Goal: Participate in discussion: Engage in conversation with other users on a specific topic

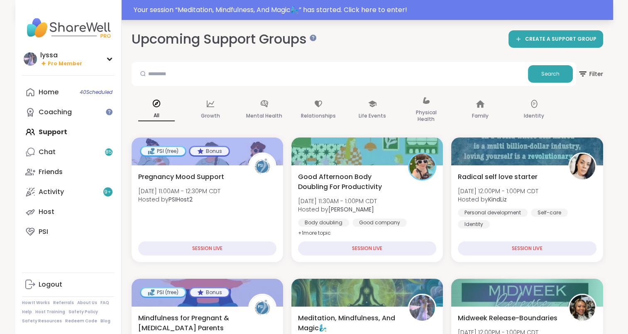
click at [579, 11] on div "Your session “ Meditation, Mindfulness, And Magic🧞‍♂️ ” has started. Click here…" at bounding box center [371, 10] width 475 height 10
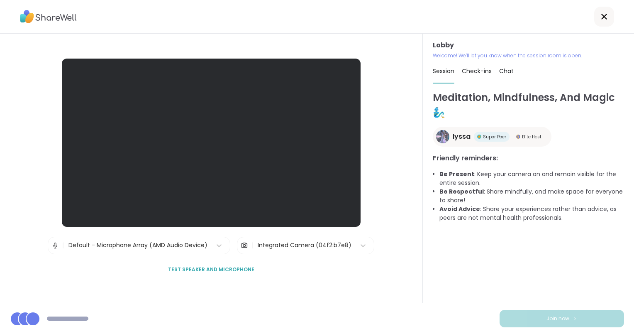
click at [181, 246] on div "Default - Microphone Array (AMD Audio Device)" at bounding box center [138, 245] width 139 height 9
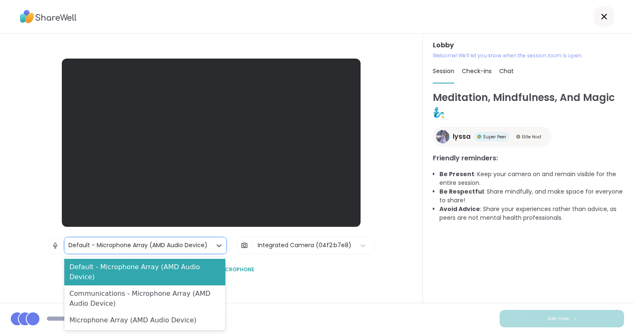
click at [251, 262] on button "Test speaker and microphone" at bounding box center [211, 269] width 93 height 17
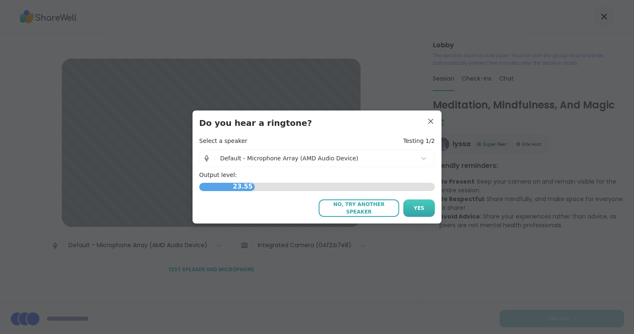
click at [416, 208] on span "Yes" at bounding box center [419, 207] width 11 height 7
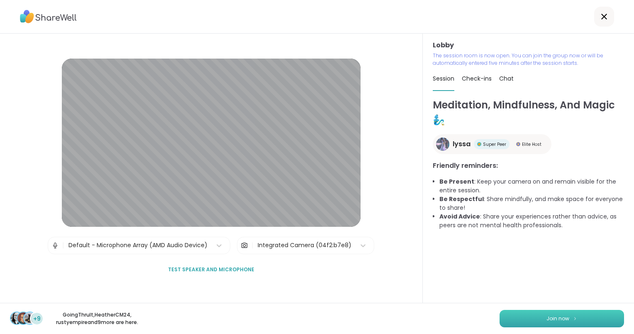
click at [508, 312] on button "Join now" at bounding box center [562, 318] width 125 height 17
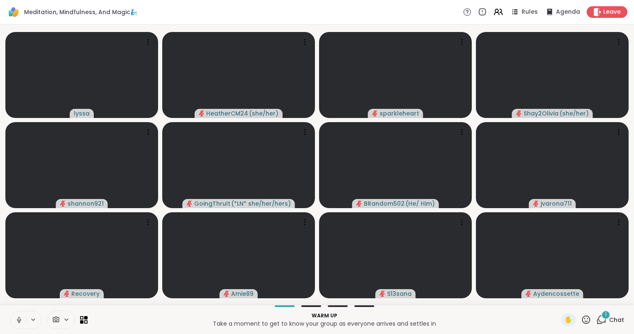
click at [132, 320] on p "Take a moment to get to know your group as everyone arrives and settles in" at bounding box center [325, 323] width 464 height 8
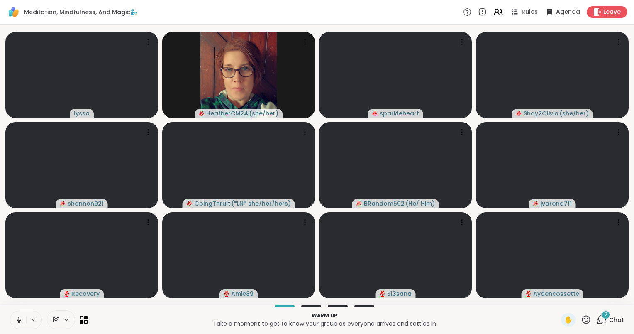
click at [611, 323] on span "Chat" at bounding box center [617, 320] width 15 height 8
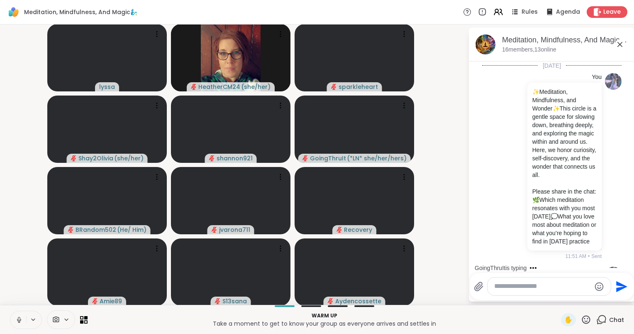
scroll to position [1406, 0]
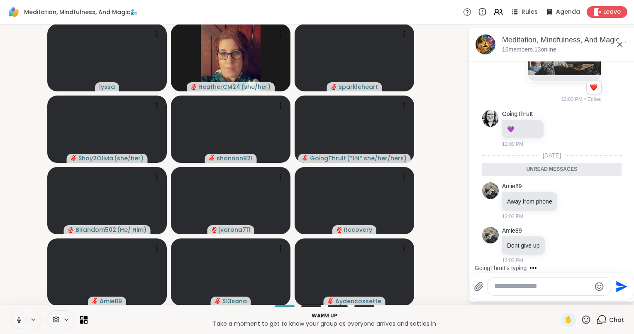
click at [554, 294] on div at bounding box center [549, 286] width 123 height 18
click at [545, 288] on textarea "Type your message" at bounding box center [543, 286] width 97 height 9
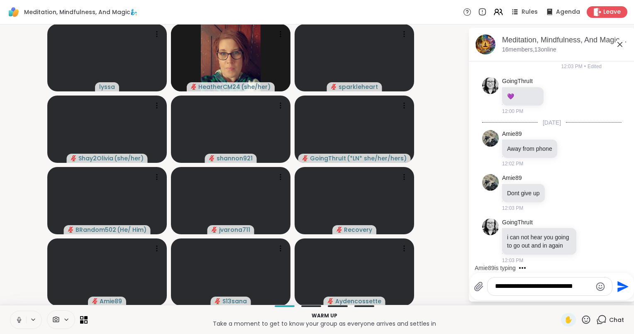
scroll to position [1452, 0]
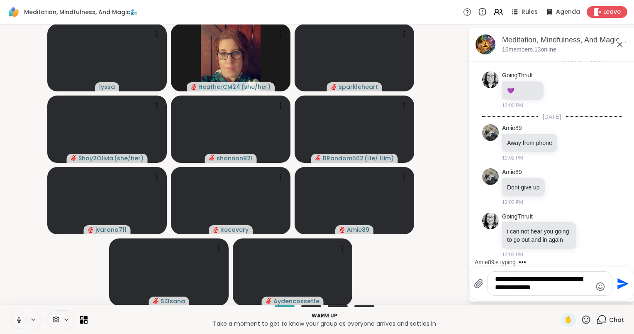
type textarea "**********"
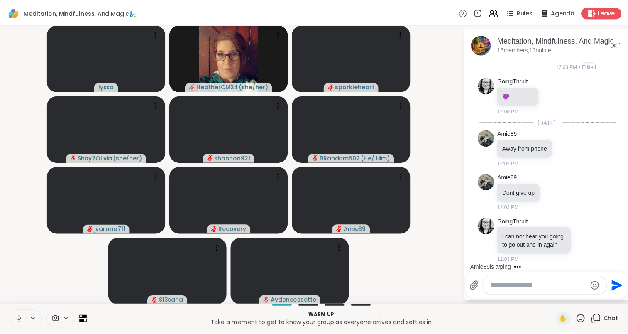
scroll to position [1508, 0]
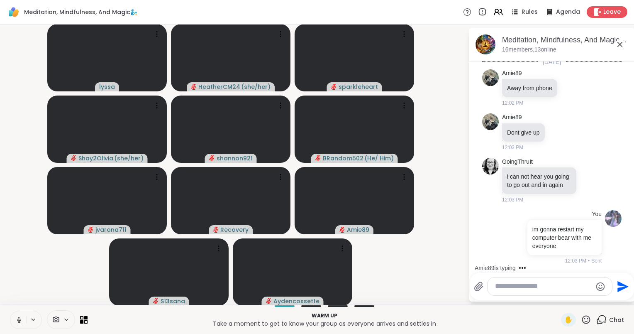
click at [618, 44] on icon at bounding box center [620, 44] width 5 height 5
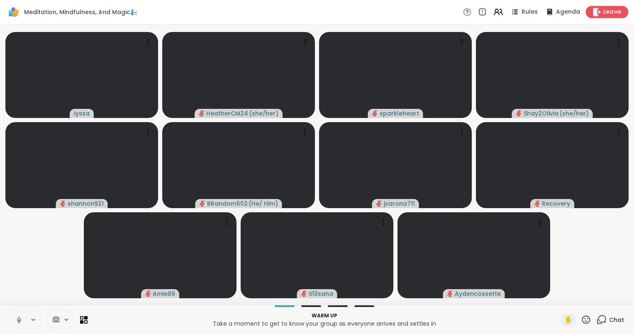
click at [604, 12] on span "Leave" at bounding box center [613, 12] width 18 height 9
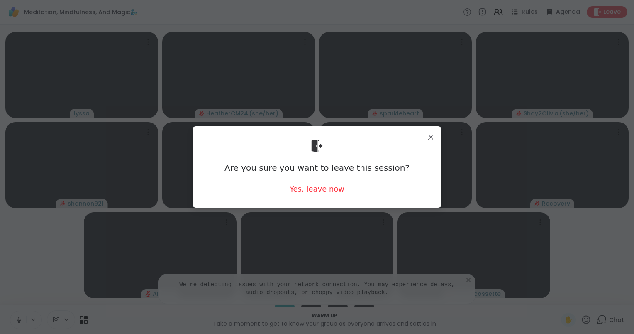
click at [334, 186] on div "Yes, leave now" at bounding box center [317, 189] width 55 height 10
